Goal: Book appointment/travel/reservation

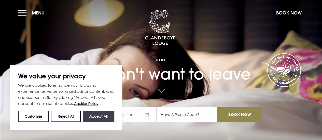
click at [99, 115] on button "Accept All" at bounding box center [99, 116] width 32 height 11
checkbox input "true"
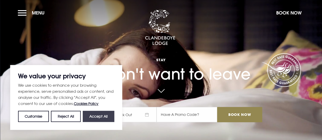
checkbox input "true"
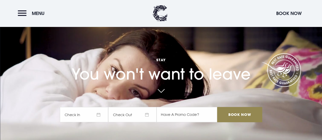
scroll to position [0, 0]
click at [24, 14] on button "Menu" at bounding box center [32, 13] width 29 height 11
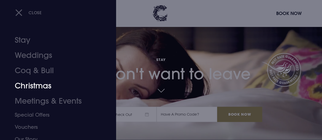
click at [35, 87] on link "Christmas" at bounding box center [55, 85] width 80 height 15
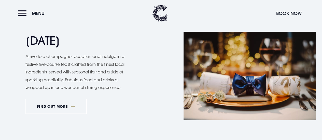
scroll to position [600, 0]
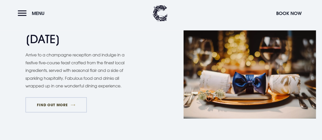
click at [52, 106] on link "FIND OUT MORE" at bounding box center [55, 104] width 61 height 15
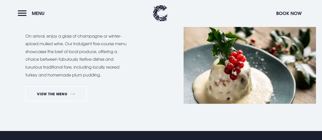
scroll to position [413, 0]
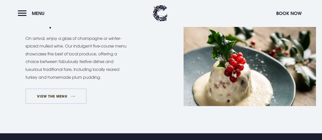
click at [57, 95] on link "VIEW THE MENU" at bounding box center [55, 95] width 61 height 15
